Goal: Information Seeking & Learning: Find specific fact

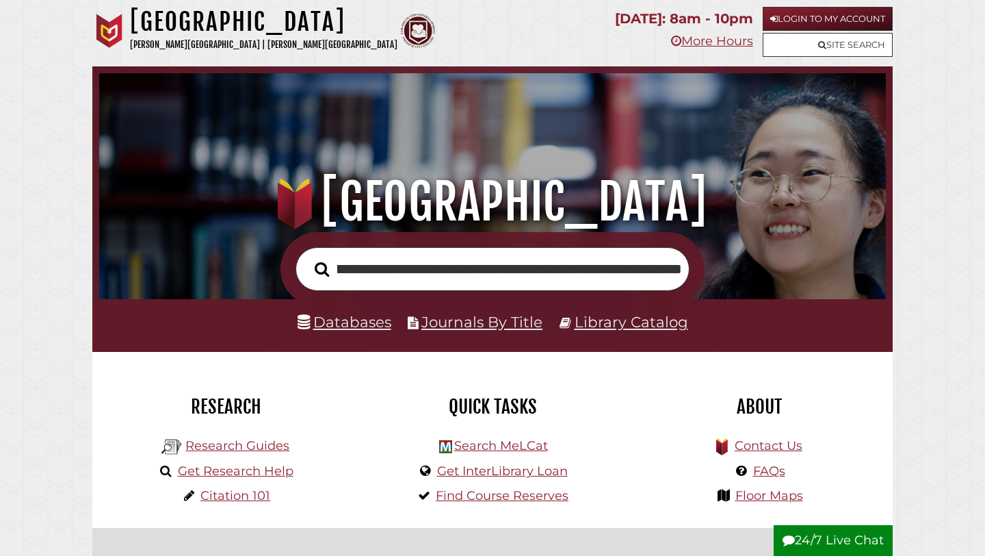
scroll to position [0, 189]
type input "**********"
click at [308, 258] on button "Search" at bounding box center [322, 269] width 28 height 23
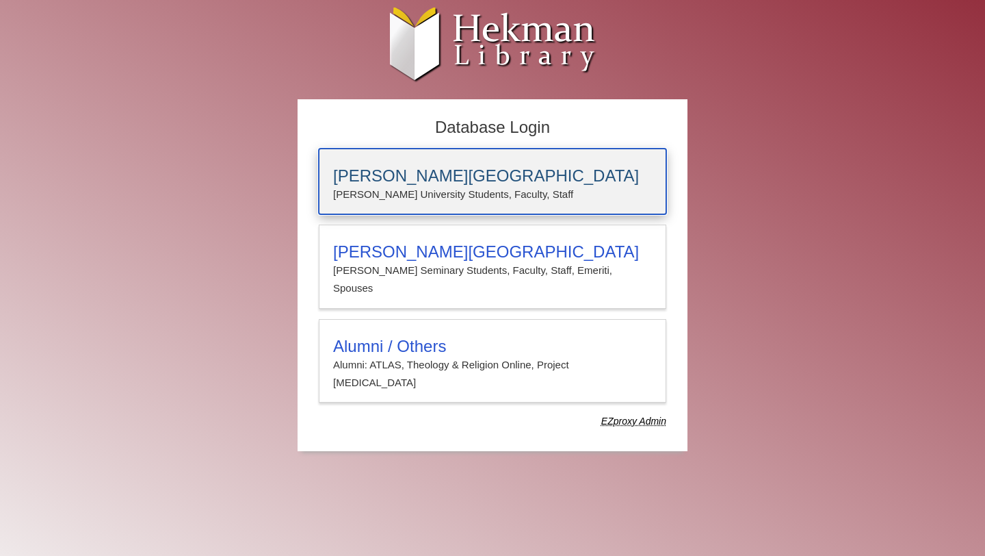
click at [492, 186] on p "Calvin University Students, Faculty, Staff" at bounding box center [492, 194] width 319 height 18
